Goal: Check status

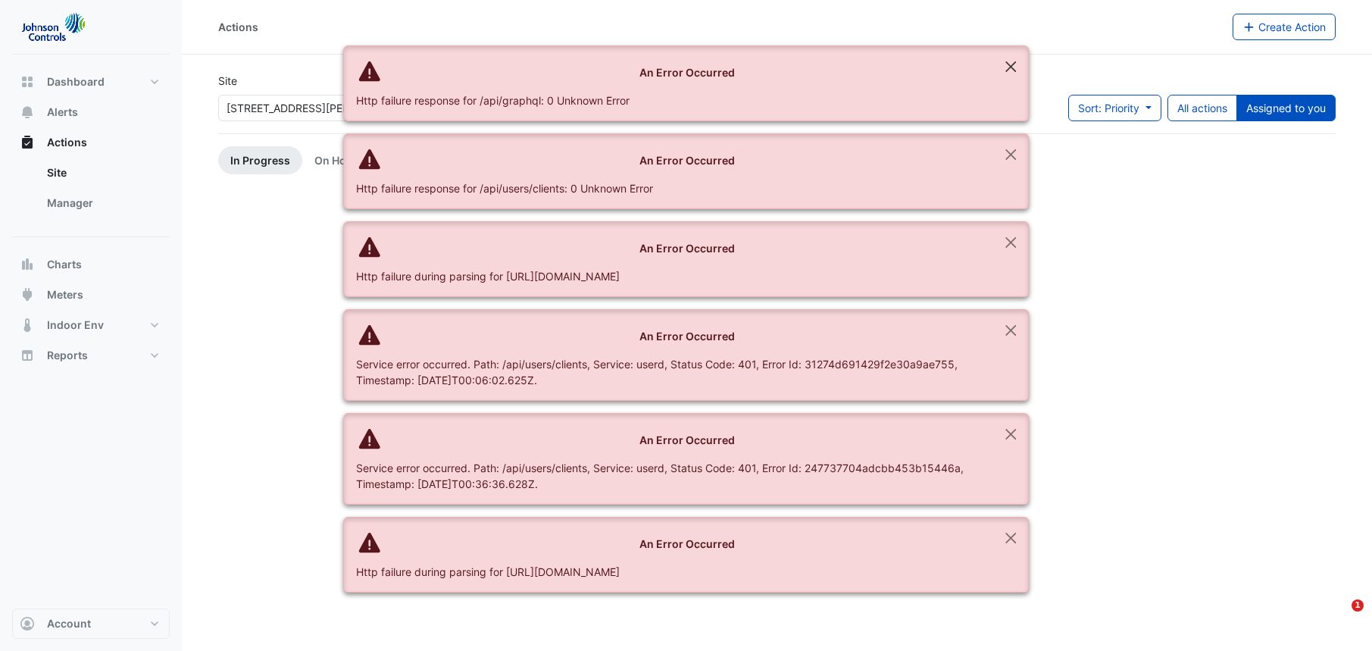
scroll to position [2515, 0]
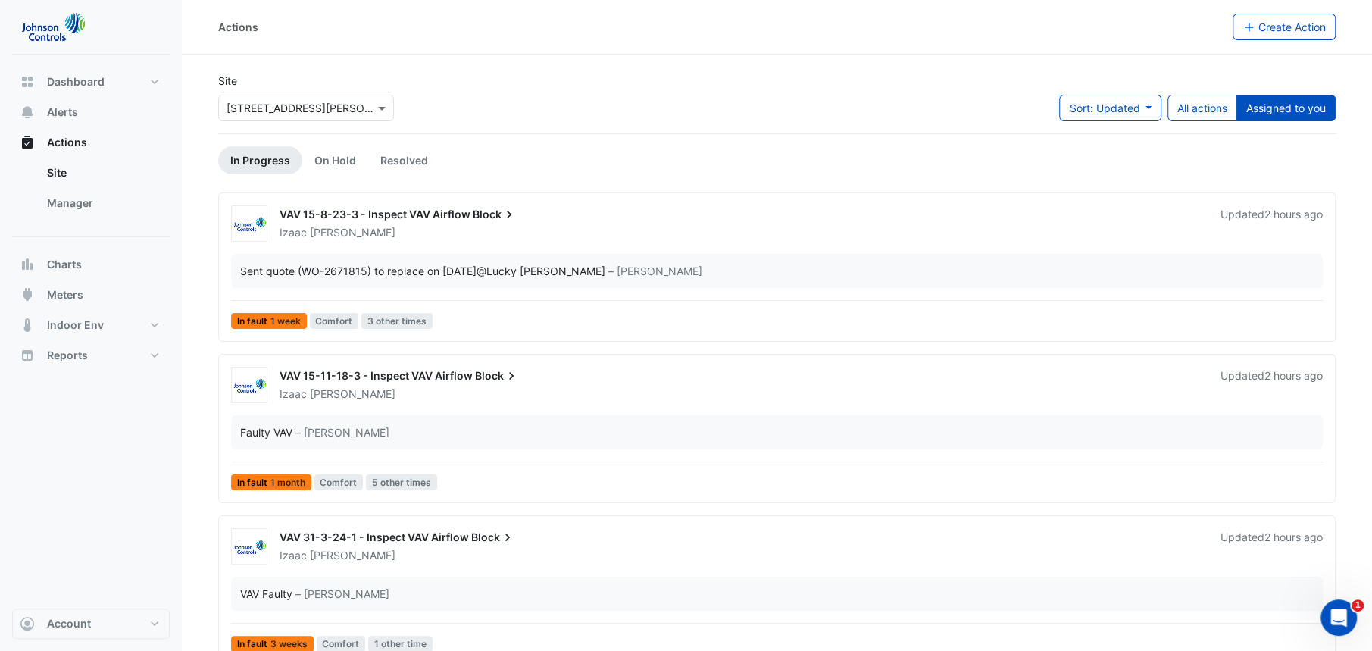
click at [647, 426] on div "Faulty VAV – Brent Kessell" at bounding box center [776, 432] width 1073 height 16
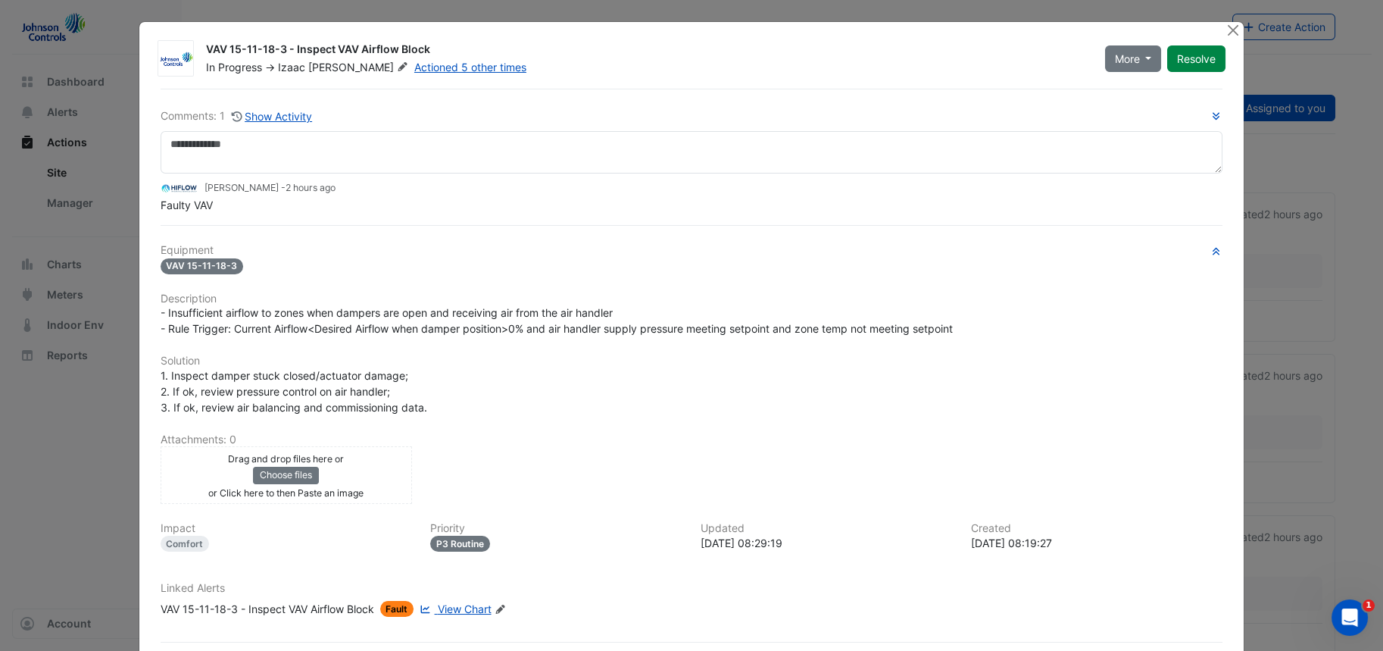
click at [1225, 22] on button "Close" at bounding box center [1233, 30] width 16 height 16
